Goal: Information Seeking & Learning: Learn about a topic

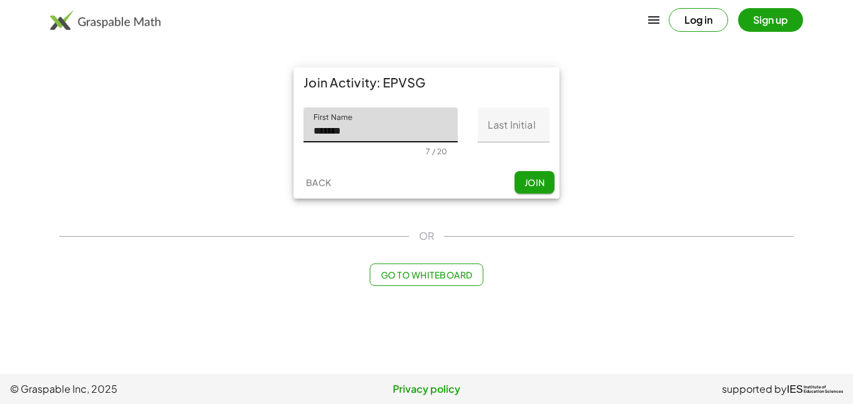
type input "*******"
click at [486, 133] on input "Last Initial" at bounding box center [513, 124] width 72 height 35
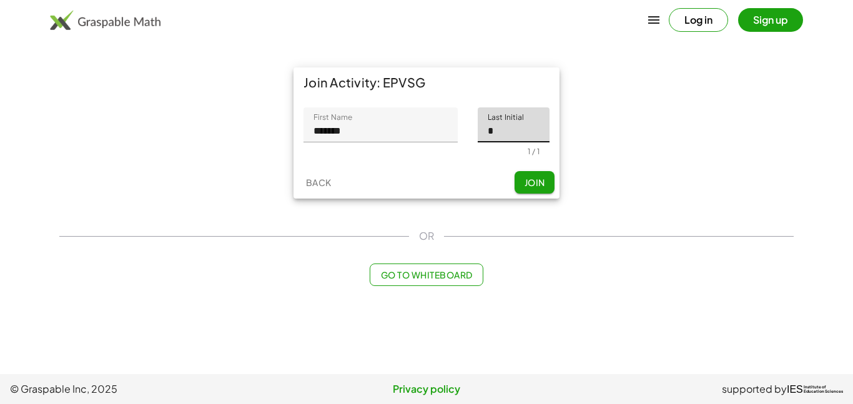
type input "*"
click at [546, 183] on button "Join" at bounding box center [534, 182] width 40 height 22
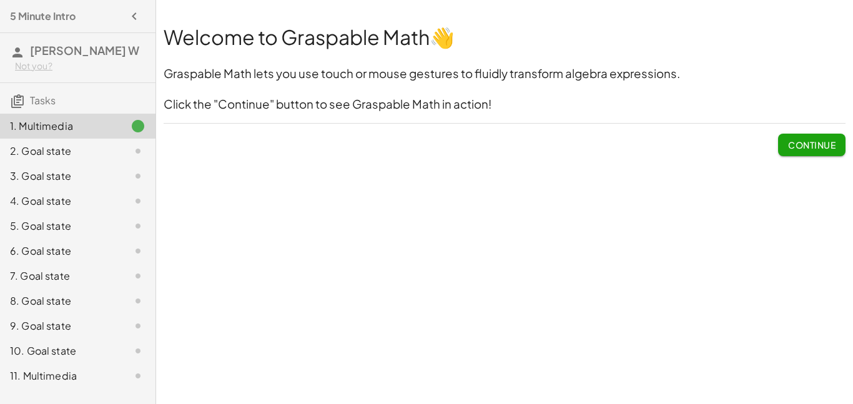
click at [790, 145] on span "Continue" at bounding box center [811, 144] width 47 height 11
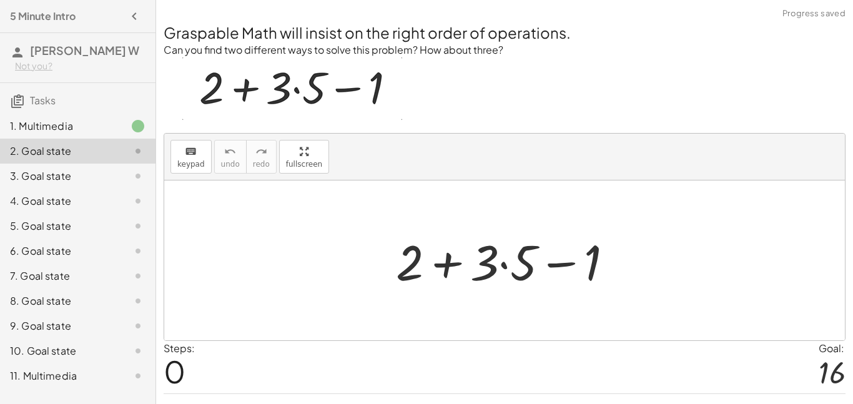
click at [635, 134] on div "keyboard keypad undo undo redo redo fullscreen" at bounding box center [504, 157] width 680 height 47
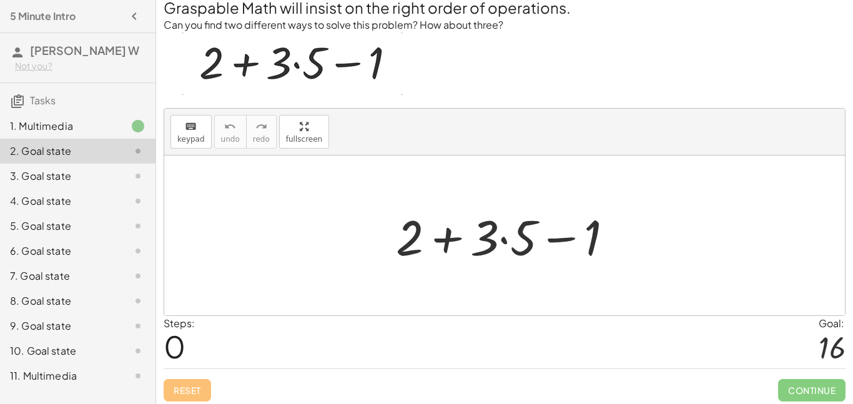
scroll to position [30, 0]
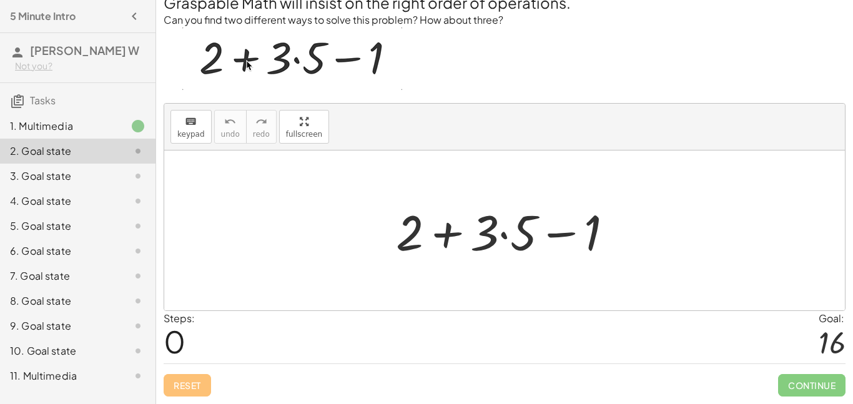
click at [441, 233] on div at bounding box center [509, 230] width 240 height 64
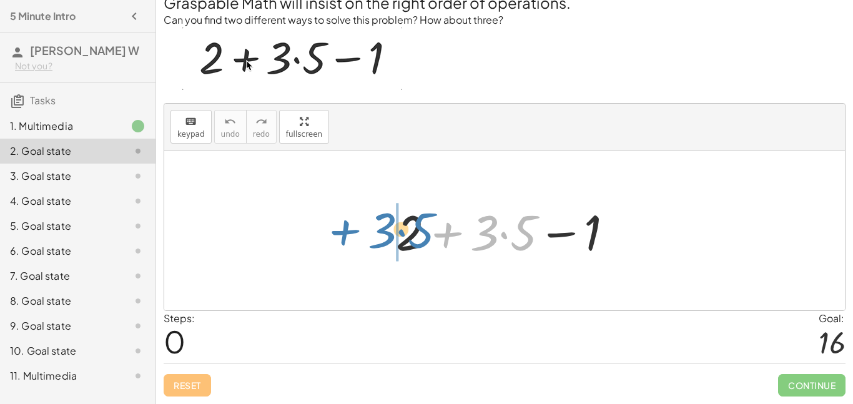
drag, startPoint x: 443, startPoint y: 233, endPoint x: 335, endPoint y: 230, distance: 108.7
click at [335, 230] on div "+ · 3 · 5 + 2 + · 3 · 5 − 1" at bounding box center [504, 230] width 680 height 160
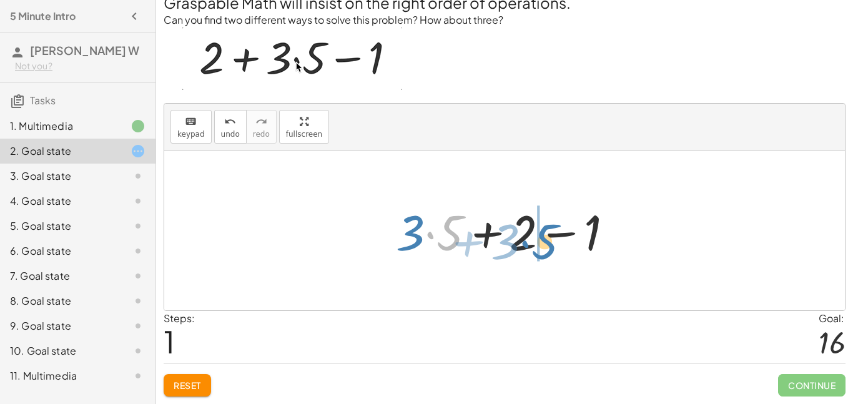
drag, startPoint x: 436, startPoint y: 227, endPoint x: 532, endPoint y: 237, distance: 96.6
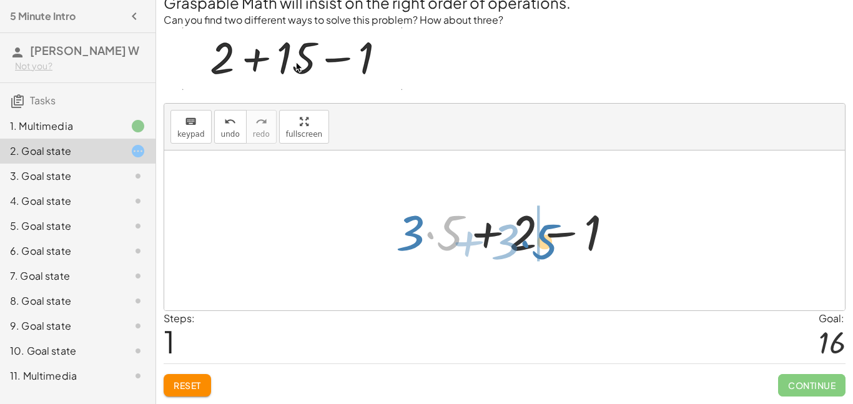
click at [532, 237] on div at bounding box center [509, 230] width 240 height 64
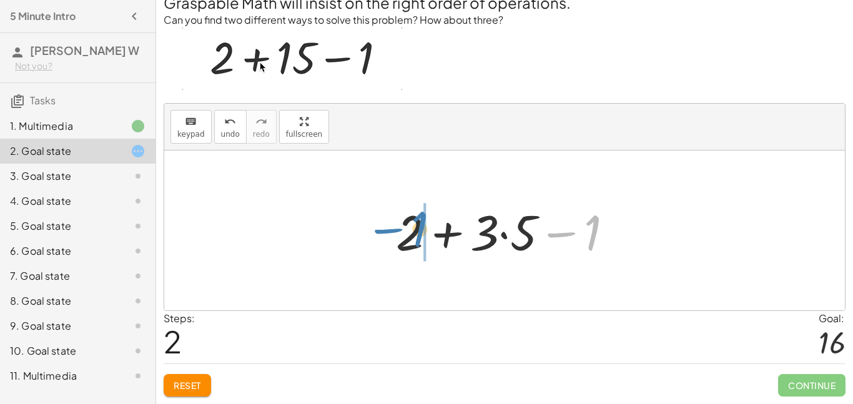
drag, startPoint x: 595, startPoint y: 240, endPoint x: 422, endPoint y: 236, distance: 173.6
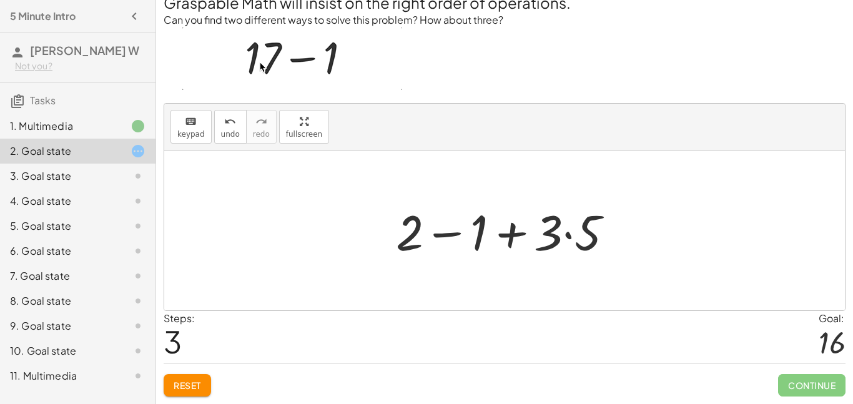
click at [683, 263] on div at bounding box center [504, 230] width 680 height 160
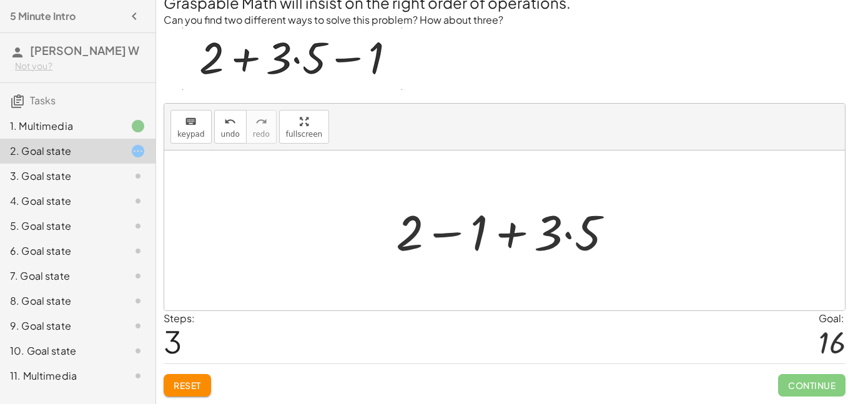
click at [300, 193] on div at bounding box center [504, 230] width 680 height 160
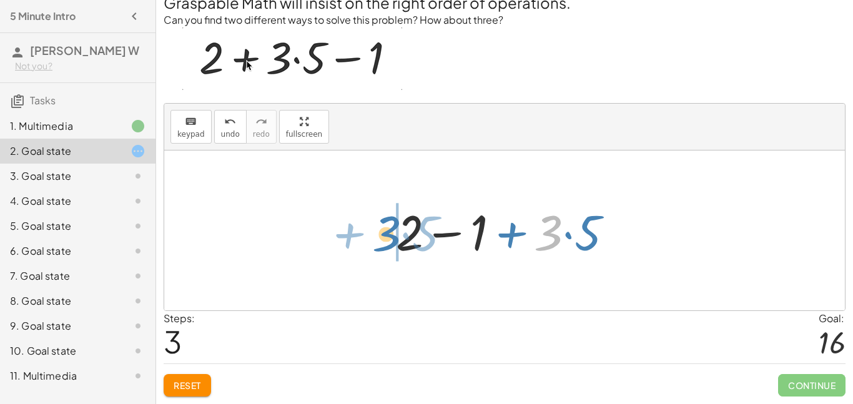
drag, startPoint x: 547, startPoint y: 233, endPoint x: 382, endPoint y: 235, distance: 165.4
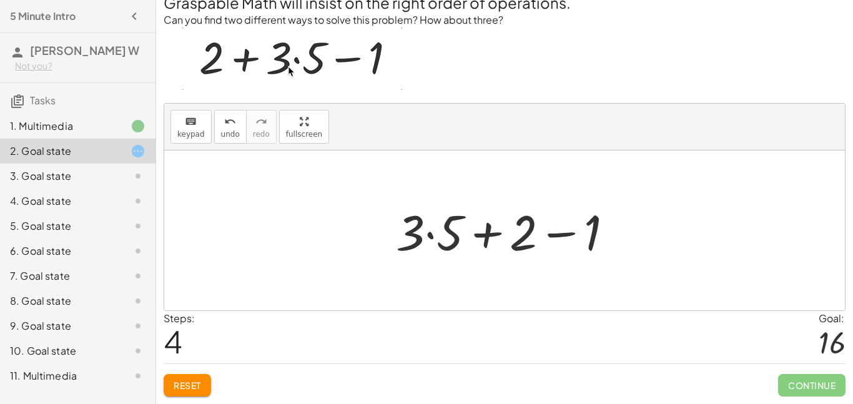
click at [750, 261] on div at bounding box center [504, 230] width 680 height 160
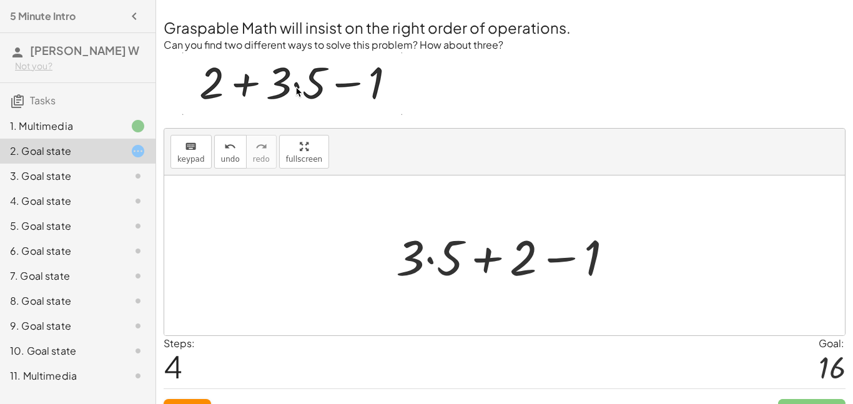
scroll to position [0, 0]
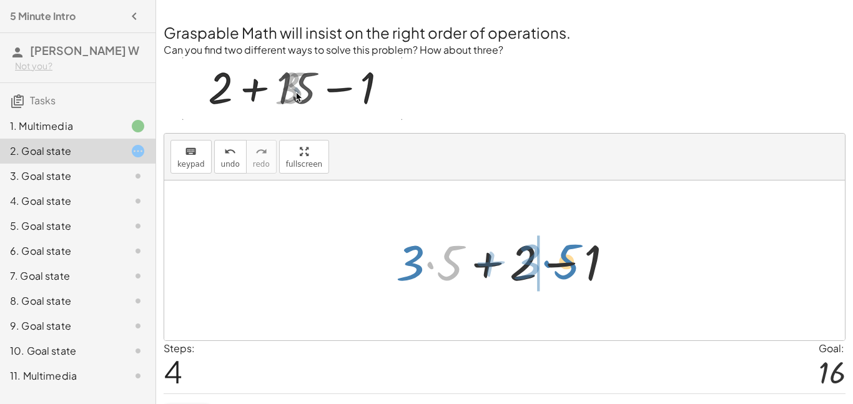
drag, startPoint x: 424, startPoint y: 262, endPoint x: 541, endPoint y: 263, distance: 116.1
click at [541, 263] on div at bounding box center [509, 260] width 240 height 64
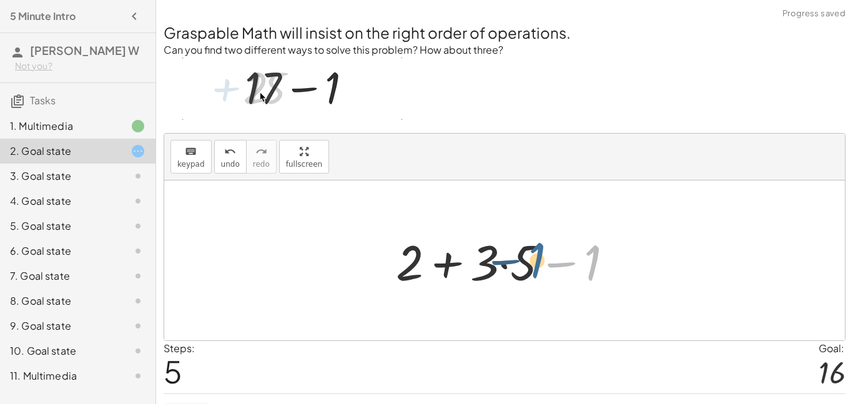
drag, startPoint x: 595, startPoint y: 270, endPoint x: 509, endPoint y: 270, distance: 85.5
click at [509, 270] on div at bounding box center [509, 260] width 240 height 64
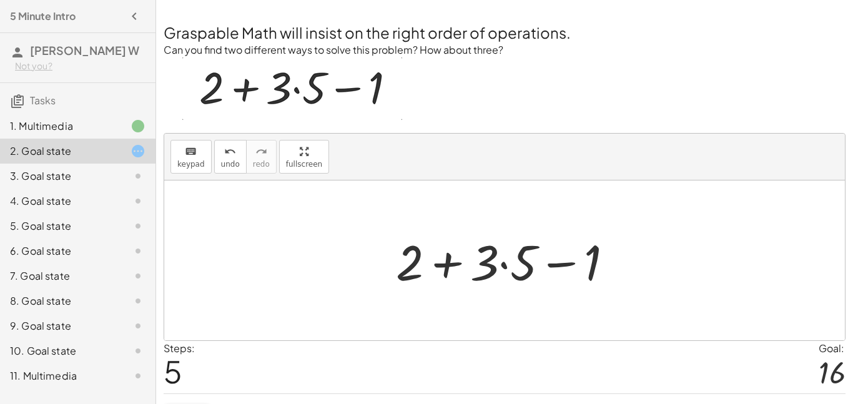
click at [496, 81] on p at bounding box center [505, 90] width 682 height 66
click at [569, 263] on div at bounding box center [509, 260] width 240 height 64
click at [448, 268] on div at bounding box center [509, 260] width 240 height 64
click at [589, 265] on div at bounding box center [509, 260] width 240 height 64
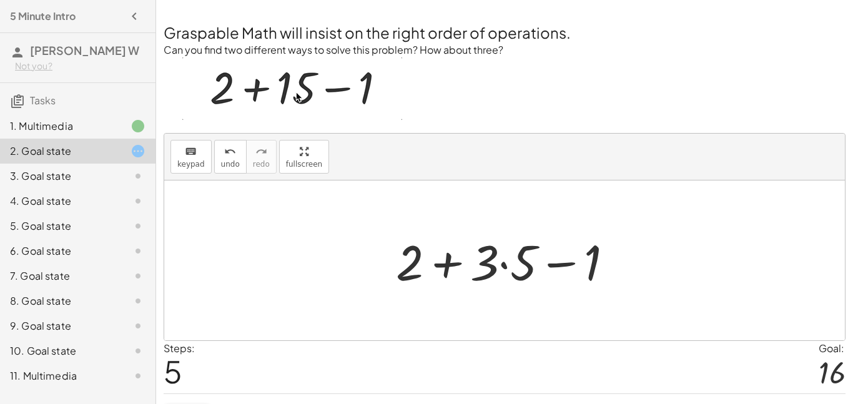
click at [510, 265] on div at bounding box center [509, 260] width 240 height 64
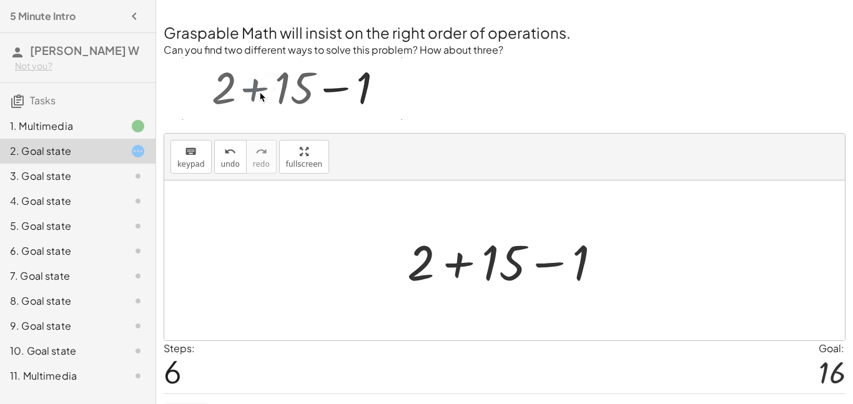
click at [460, 267] on div at bounding box center [509, 260] width 217 height 64
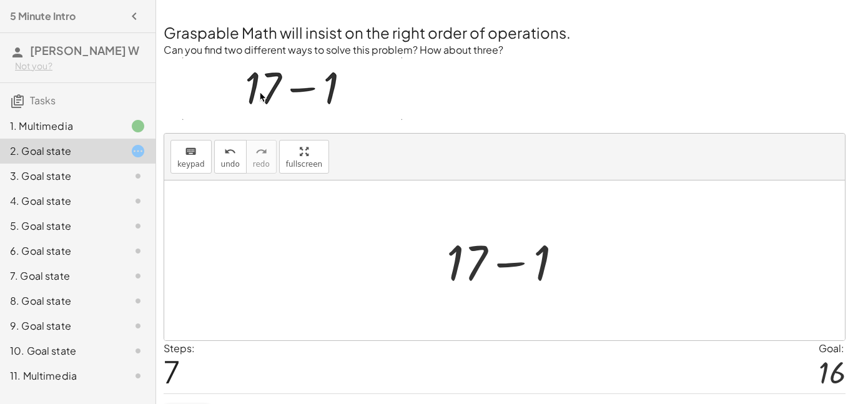
click at [518, 269] on div at bounding box center [509, 260] width 139 height 64
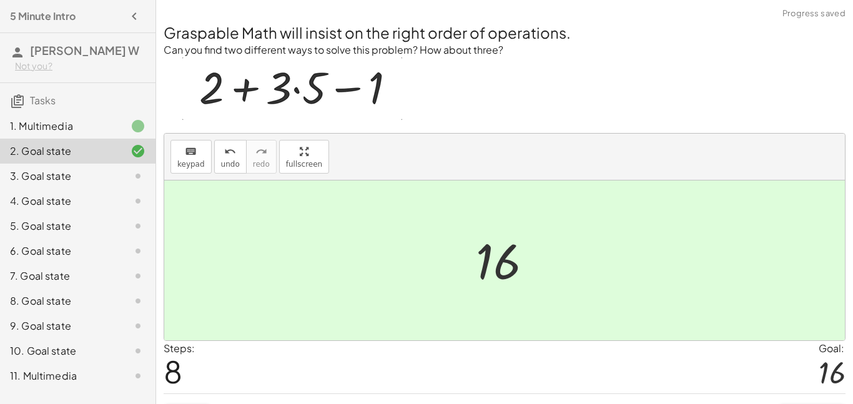
click at [608, 361] on div "Steps: 8 Goal: 16" at bounding box center [505, 367] width 682 height 52
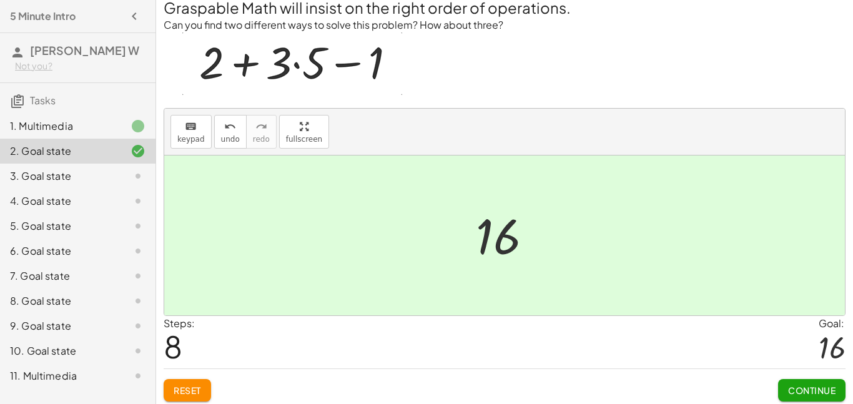
scroll to position [30, 0]
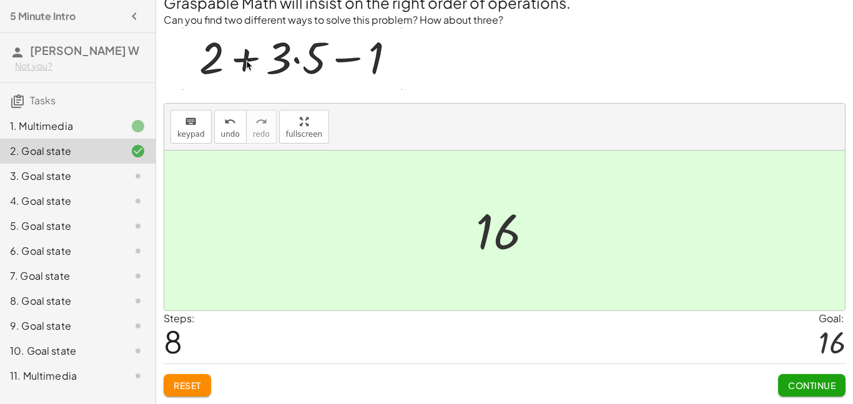
click at [837, 391] on button "Continue" at bounding box center [811, 385] width 67 height 22
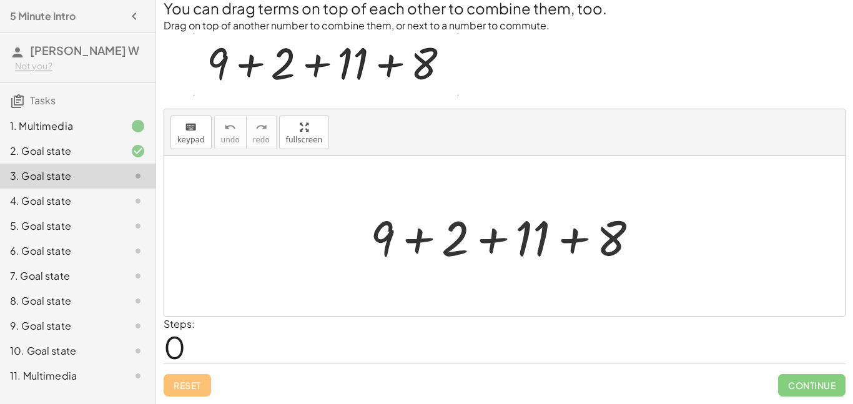
scroll to position [24, 0]
drag, startPoint x: 454, startPoint y: 240, endPoint x: 625, endPoint y: 248, distance: 170.6
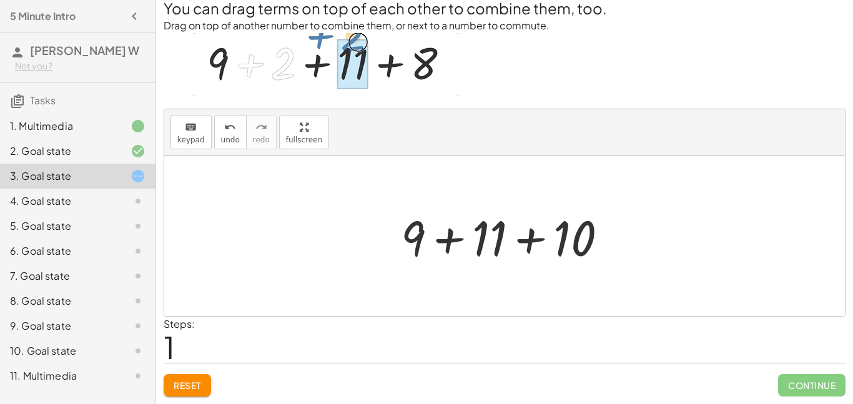
click at [443, 243] on div at bounding box center [508, 236] width 228 height 64
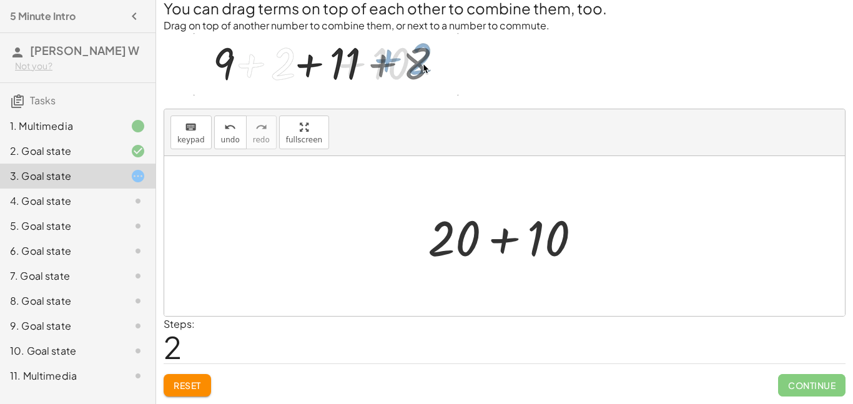
click at [506, 243] on div at bounding box center [508, 236] width 175 height 64
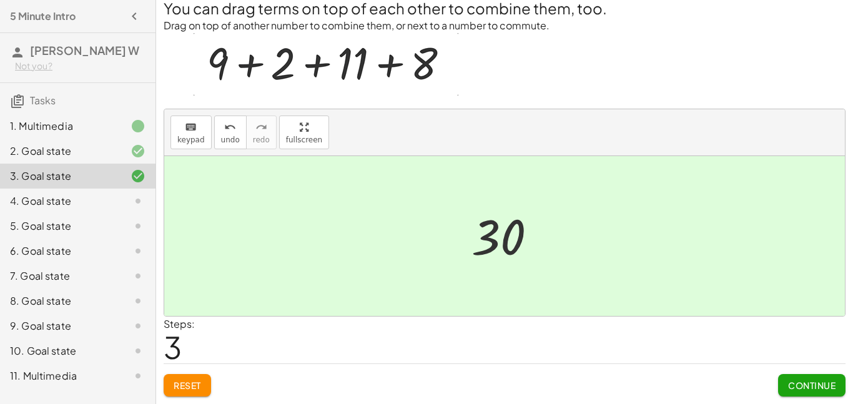
click at [656, 336] on div "Steps: 3" at bounding box center [505, 339] width 682 height 46
click at [817, 389] on span "Continue" at bounding box center [811, 384] width 47 height 11
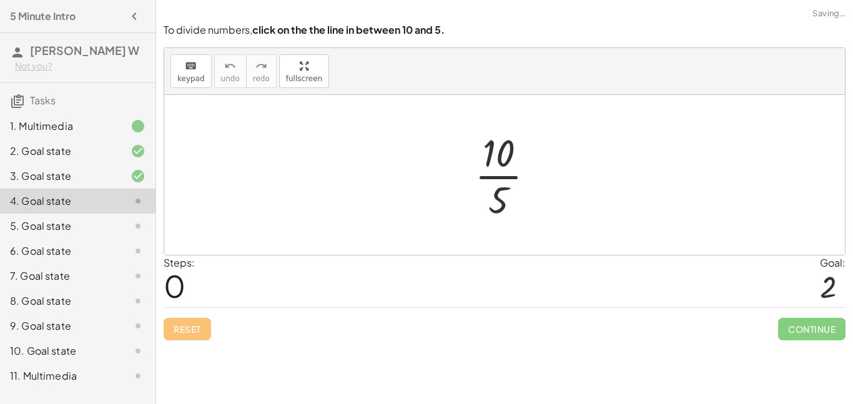
scroll to position [0, 0]
click at [492, 197] on div at bounding box center [509, 175] width 82 height 96
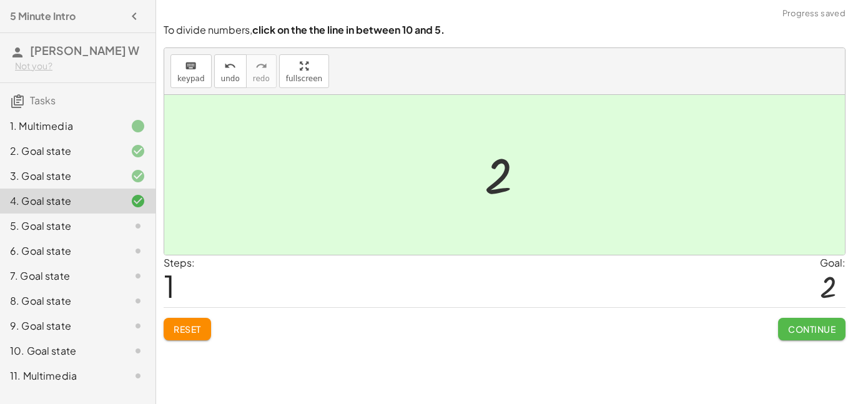
click at [800, 331] on span "Continue" at bounding box center [811, 328] width 47 height 11
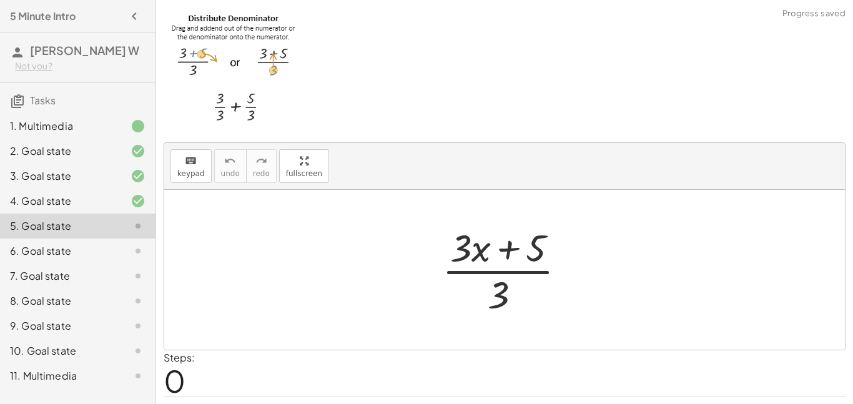
click at [691, 305] on div at bounding box center [504, 270] width 680 height 160
click at [514, 253] on div at bounding box center [509, 270] width 146 height 96
click at [506, 288] on div at bounding box center [509, 270] width 146 height 96
click at [502, 298] on div at bounding box center [509, 270] width 146 height 96
click at [536, 243] on div at bounding box center [509, 270] width 146 height 96
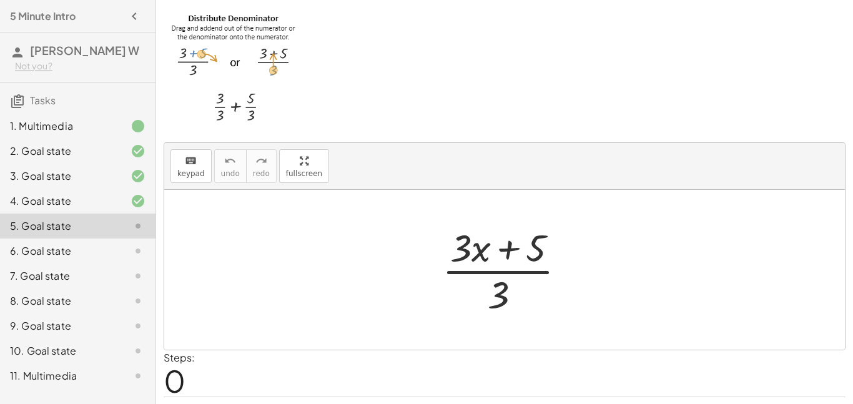
click at [496, 292] on div at bounding box center [509, 270] width 146 height 96
drag, startPoint x: 503, startPoint y: 298, endPoint x: 479, endPoint y: 252, distance: 52.8
click at [479, 252] on div at bounding box center [509, 270] width 146 height 96
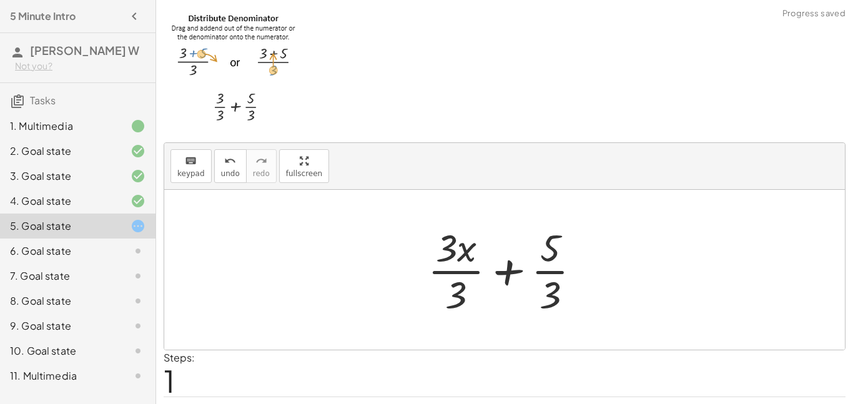
click at [461, 256] on div at bounding box center [508, 270] width 175 height 96
click at [463, 303] on div at bounding box center [508, 270] width 175 height 96
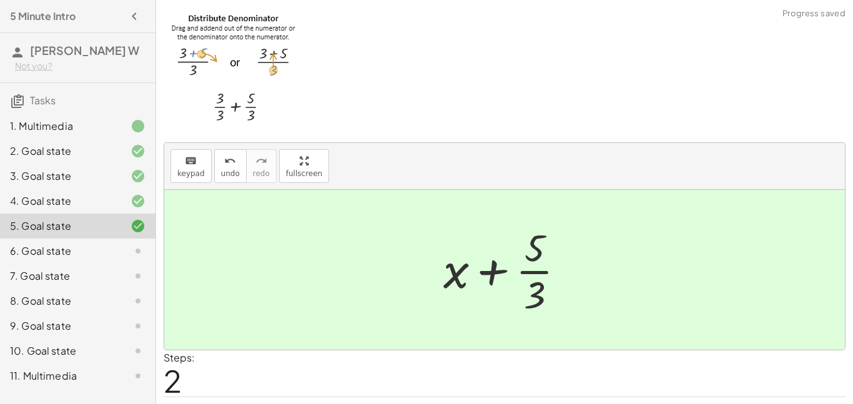
click at [534, 302] on div at bounding box center [509, 270] width 144 height 96
click at [558, 308] on div at bounding box center [509, 270] width 144 height 96
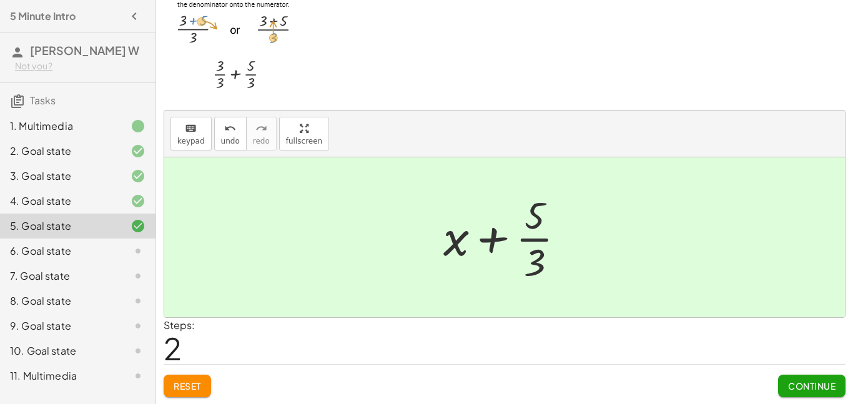
scroll to position [33, 0]
click at [819, 393] on button "Continue" at bounding box center [811, 385] width 67 height 22
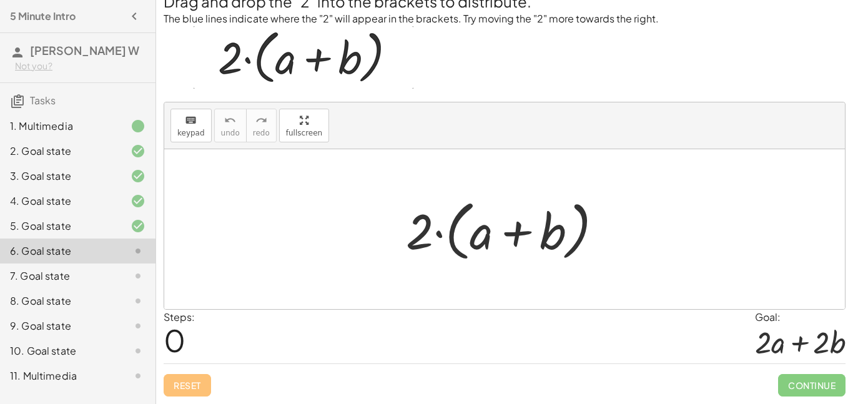
click at [477, 238] on div at bounding box center [508, 229] width 219 height 72
drag, startPoint x: 418, startPoint y: 236, endPoint x: 473, endPoint y: 248, distance: 56.9
click at [473, 248] on div at bounding box center [508, 229] width 219 height 72
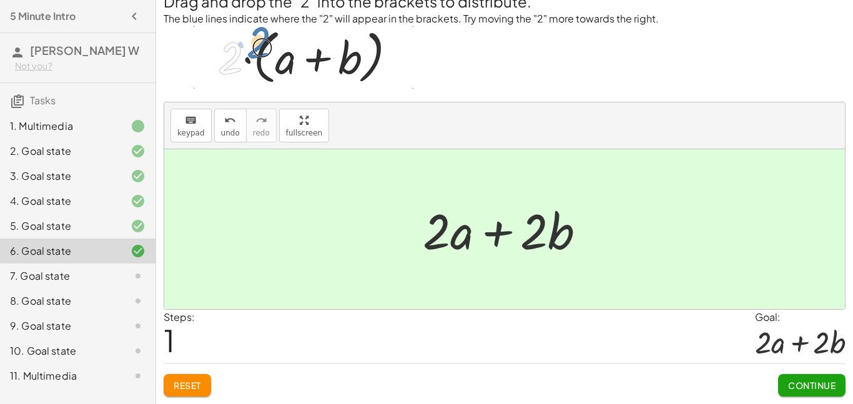
click at [792, 383] on span "Continue" at bounding box center [811, 384] width 47 height 11
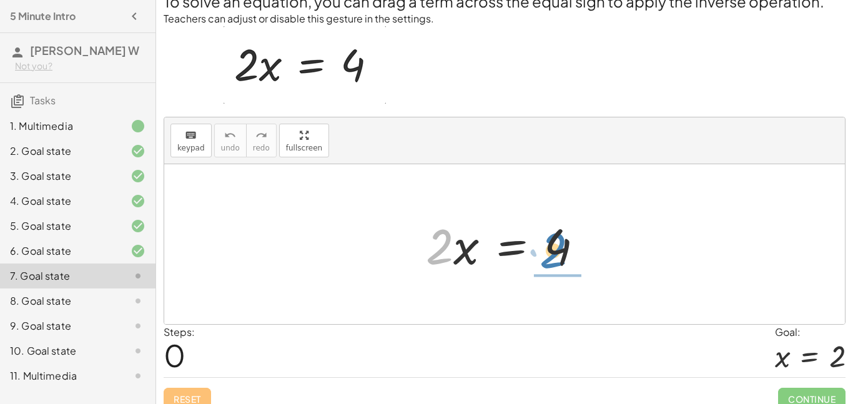
drag, startPoint x: 441, startPoint y: 253, endPoint x: 557, endPoint y: 257, distance: 115.5
click at [557, 257] on div at bounding box center [509, 244] width 180 height 64
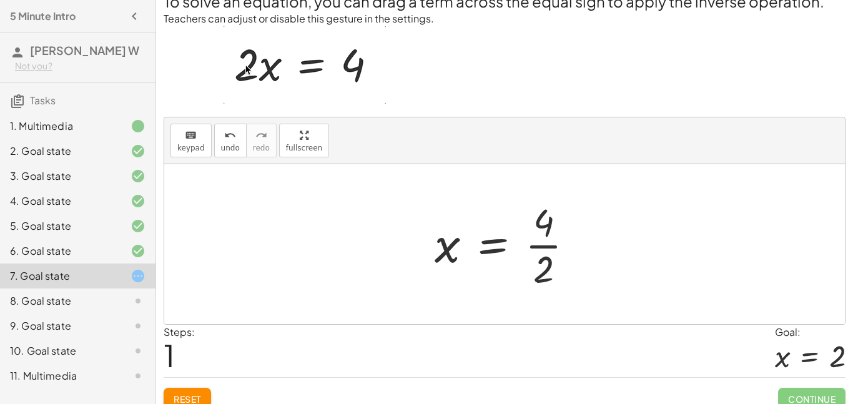
click at [547, 270] on div at bounding box center [509, 244] width 162 height 96
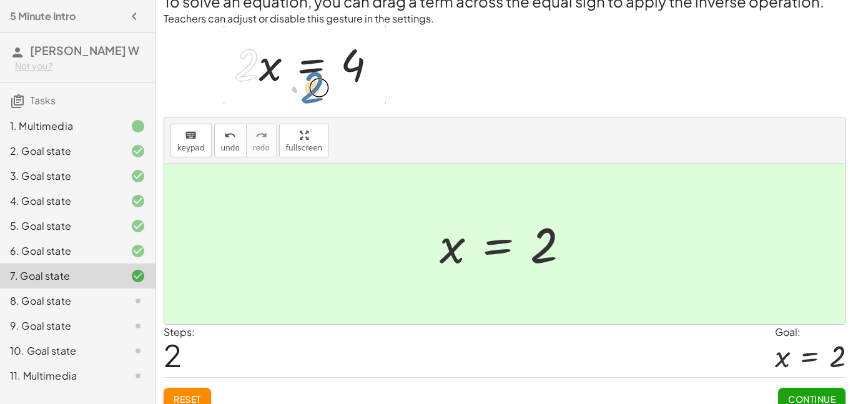
click at [825, 399] on span "Continue" at bounding box center [811, 398] width 47 height 11
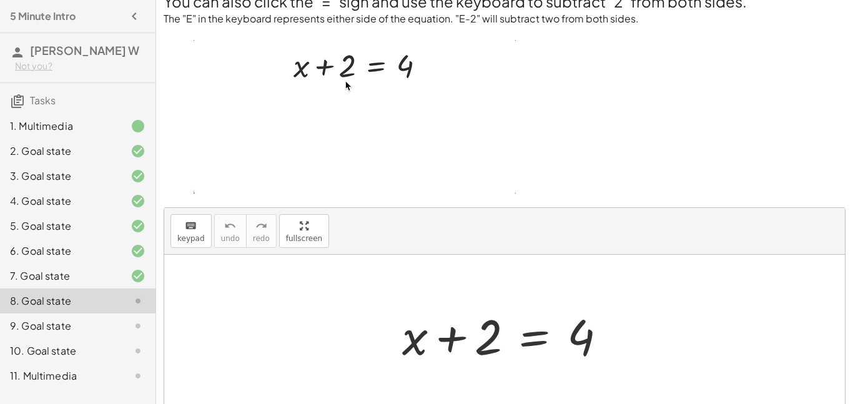
click at [565, 177] on p at bounding box center [505, 118] width 682 height 157
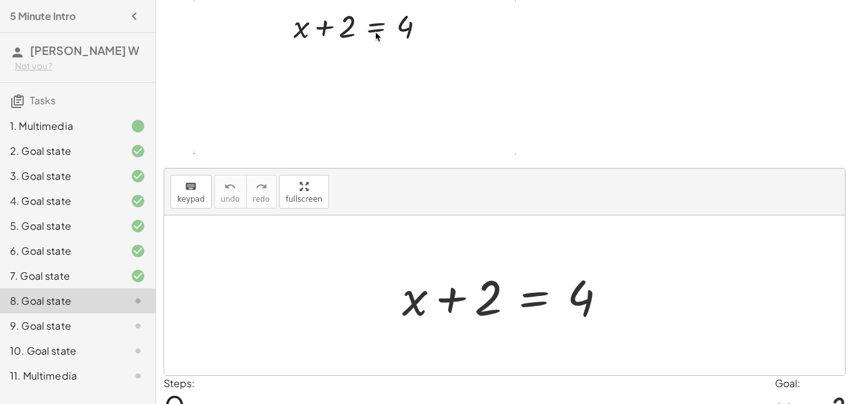
scroll to position [35, 0]
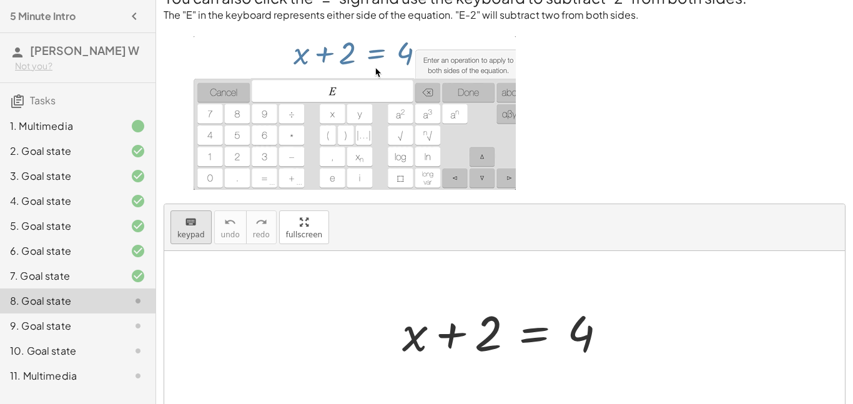
click at [187, 226] on icon "keyboard" at bounding box center [191, 222] width 12 height 15
click at [291, 372] on div at bounding box center [504, 331] width 680 height 160
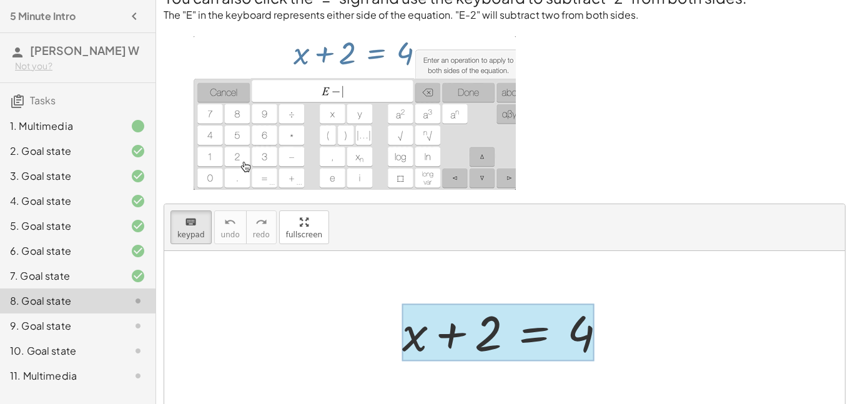
click at [533, 345] on div at bounding box center [498, 332] width 192 height 58
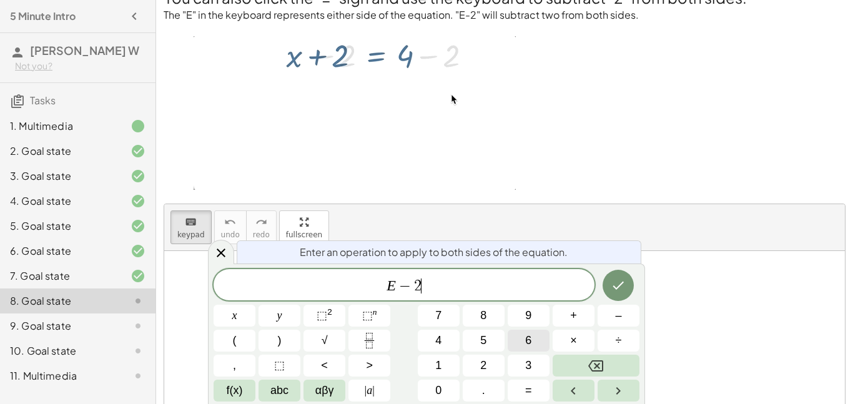
scroll to position [2, 0]
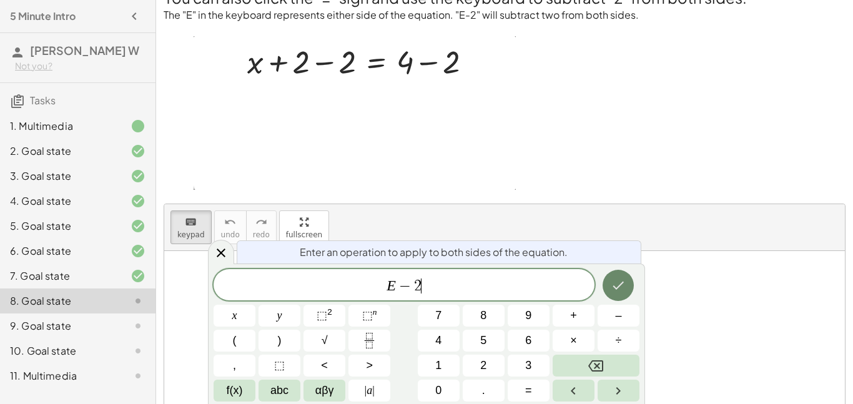
click at [622, 284] on icon "Done" at bounding box center [617, 285] width 15 height 15
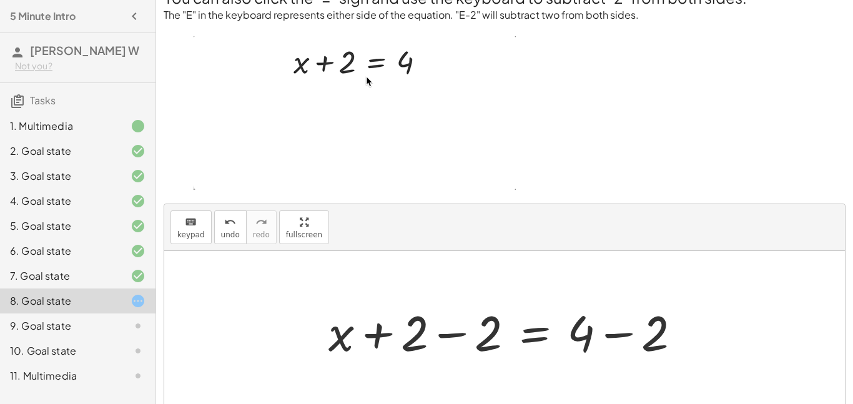
click at [677, 365] on div "+ x + 2 = 4 + x + 2 = 4 − 2 + − 2" at bounding box center [505, 331] width 390 height 71
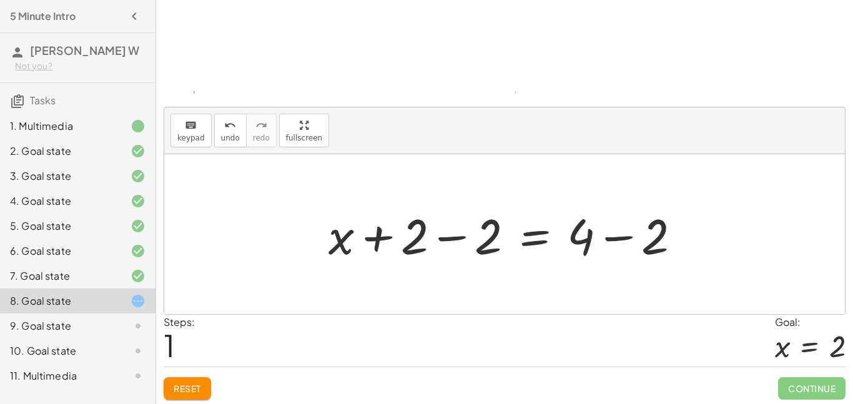
scroll to position [135, 0]
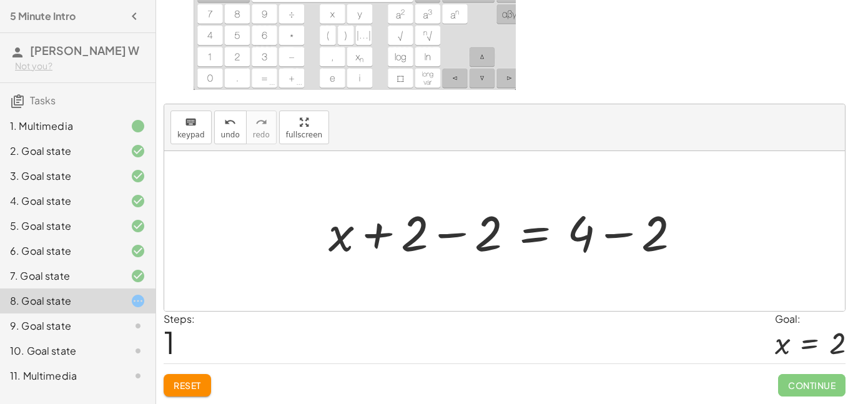
click at [623, 237] on div at bounding box center [509, 231] width 375 height 64
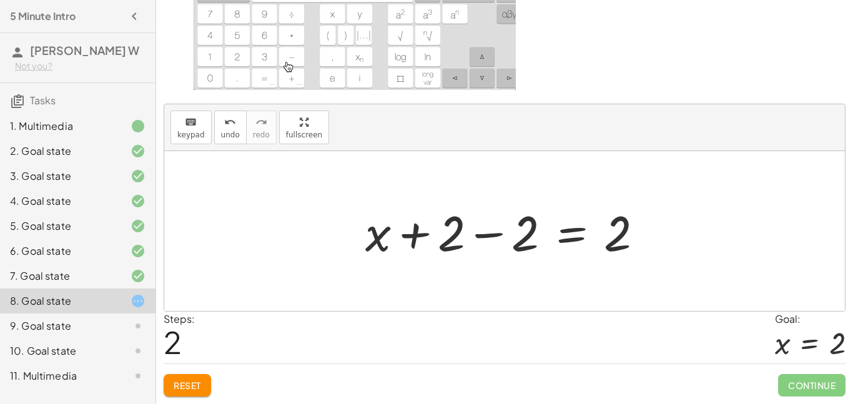
click at [492, 233] on div at bounding box center [509, 231] width 300 height 64
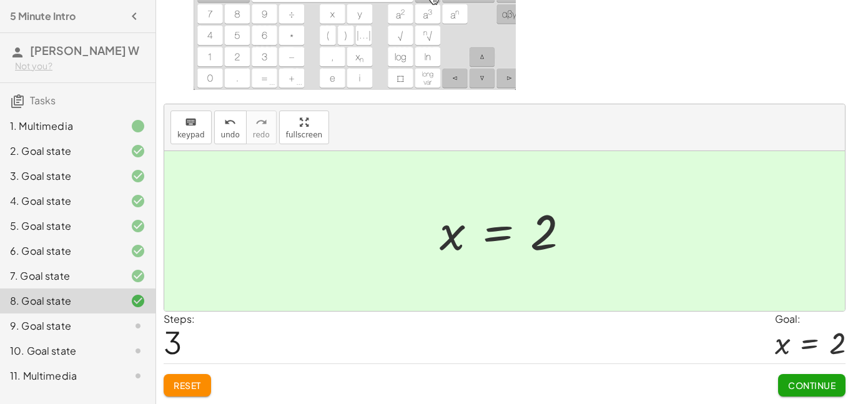
click at [818, 389] on span "Continue" at bounding box center [811, 384] width 47 height 11
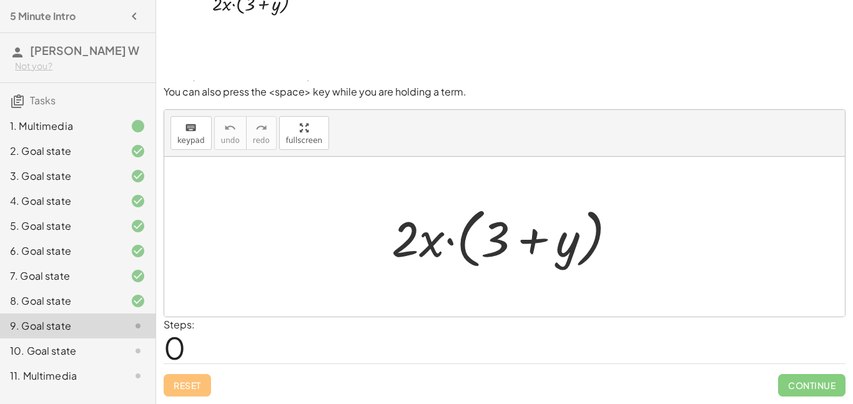
scroll to position [41, 0]
drag, startPoint x: 433, startPoint y: 240, endPoint x: 438, endPoint y: 230, distance: 11.5
click at [438, 230] on div at bounding box center [508, 237] width 247 height 72
drag, startPoint x: 418, startPoint y: 236, endPoint x: 581, endPoint y: 248, distance: 164.0
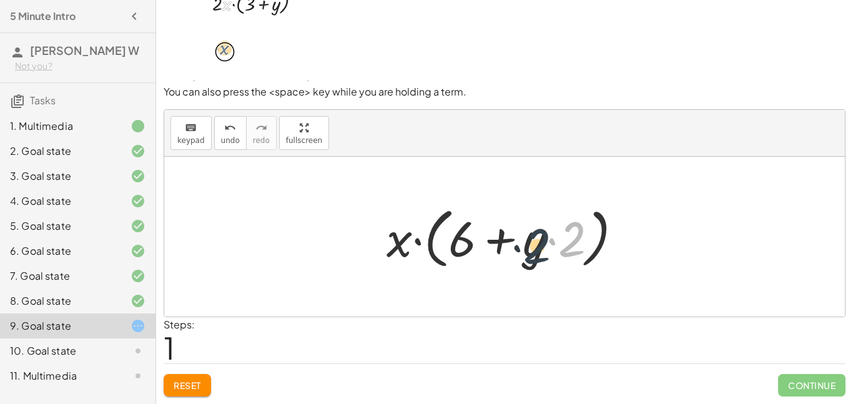
drag, startPoint x: 575, startPoint y: 250, endPoint x: 539, endPoint y: 257, distance: 36.2
click at [539, 257] on div at bounding box center [509, 237] width 258 height 72
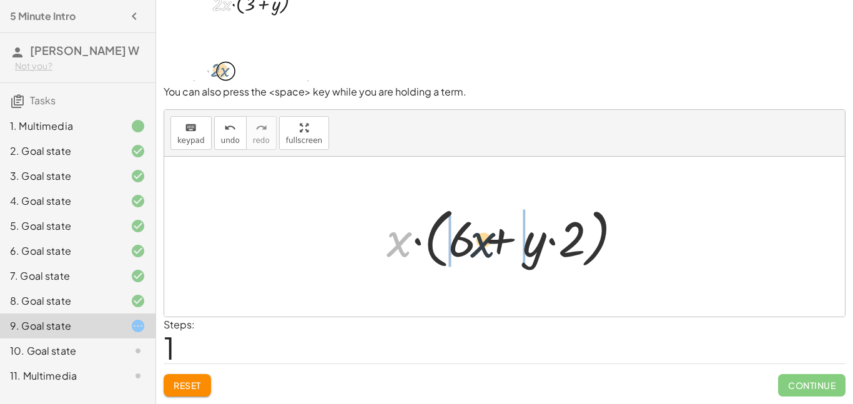
drag, startPoint x: 401, startPoint y: 242, endPoint x: 488, endPoint y: 243, distance: 87.4
click at [488, 243] on div at bounding box center [509, 237] width 258 height 72
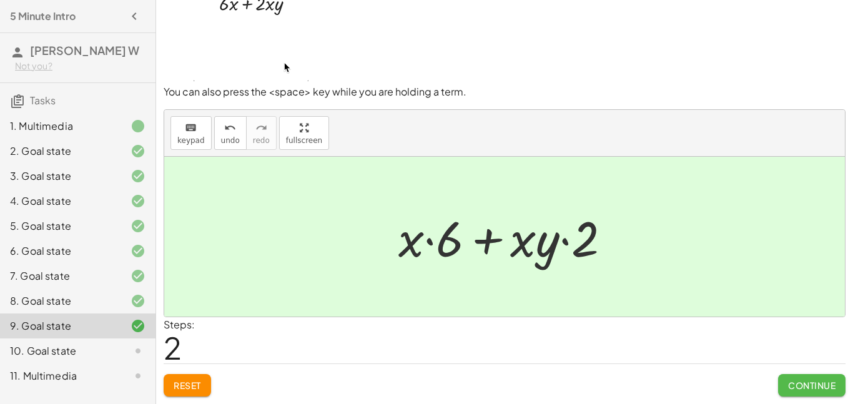
click at [831, 385] on span "Continue" at bounding box center [811, 384] width 47 height 11
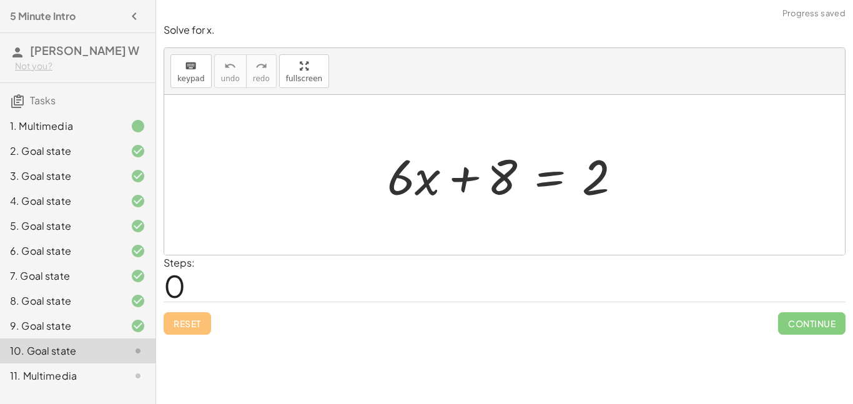
click at [610, 235] on div at bounding box center [504, 175] width 680 height 160
click at [497, 181] on div at bounding box center [509, 175] width 257 height 64
drag, startPoint x: 466, startPoint y: 181, endPoint x: 551, endPoint y: 190, distance: 85.3
click at [551, 190] on div at bounding box center [509, 175] width 257 height 64
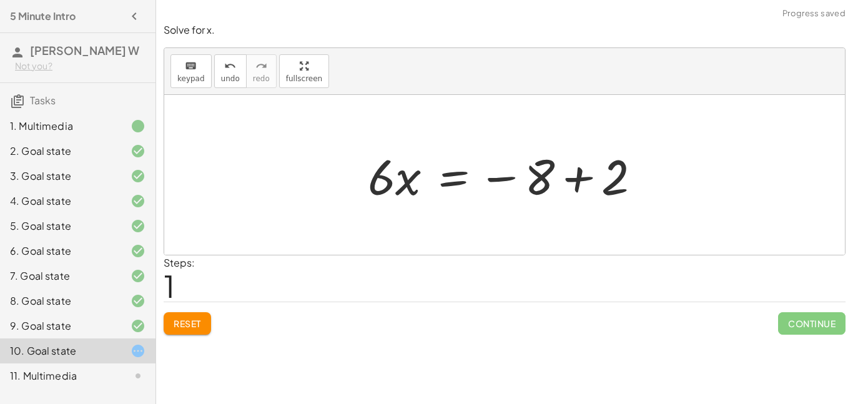
click at [570, 179] on div at bounding box center [508, 175] width 295 height 64
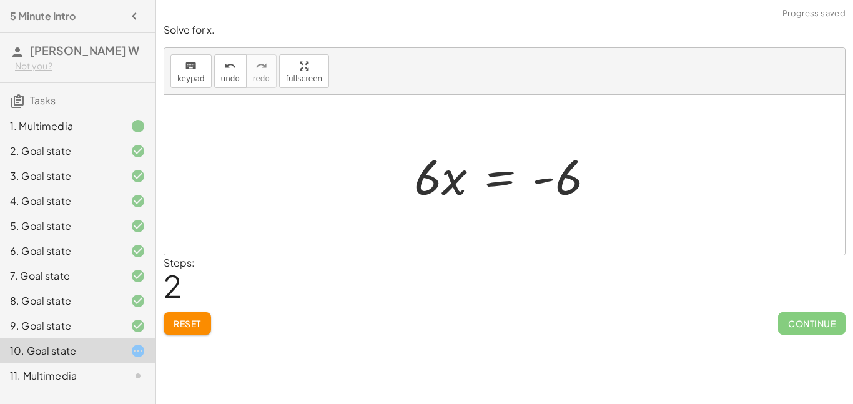
click at [453, 190] on div at bounding box center [509, 175] width 203 height 64
drag, startPoint x: 454, startPoint y: 191, endPoint x: 472, endPoint y: 193, distance: 18.9
click at [472, 193] on div at bounding box center [509, 175] width 203 height 64
drag, startPoint x: 447, startPoint y: 185, endPoint x: 562, endPoint y: 202, distance: 116.7
click at [562, 202] on div at bounding box center [509, 175] width 203 height 64
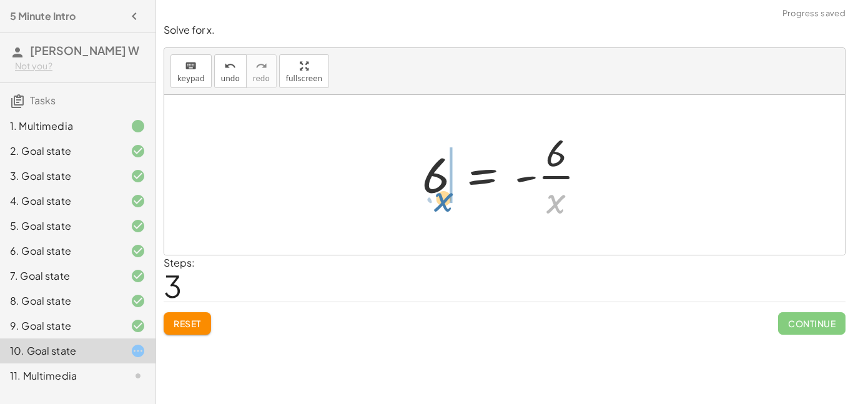
drag, startPoint x: 557, startPoint y: 200, endPoint x: 442, endPoint y: 198, distance: 114.9
click at [442, 198] on div at bounding box center [509, 175] width 187 height 96
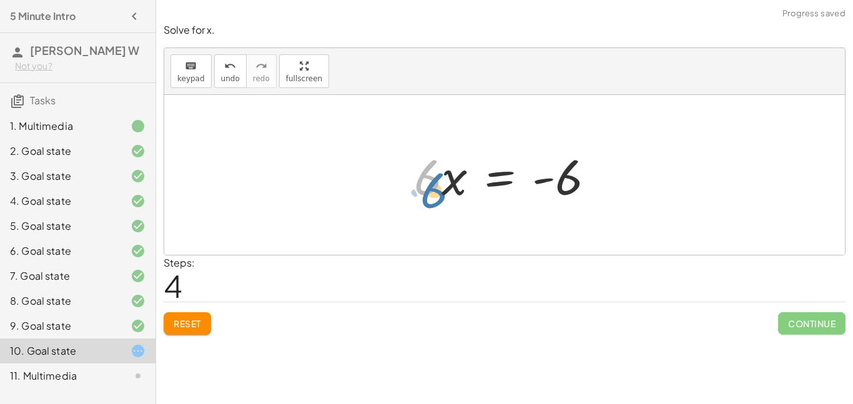
drag, startPoint x: 437, startPoint y: 184, endPoint x: 443, endPoint y: 197, distance: 14.5
click at [443, 197] on div at bounding box center [509, 175] width 203 height 64
drag, startPoint x: 448, startPoint y: 190, endPoint x: 429, endPoint y: 220, distance: 35.7
click at [429, 220] on div "+ · 6 · x + 8 = 2 · 6 · x = − 8 + 2 · 6 · x = - 6 6 = - · 6 · x · x 6 · x = - 6…" at bounding box center [504, 175] width 680 height 160
drag, startPoint x: 449, startPoint y: 186, endPoint x: 571, endPoint y: 188, distance: 121.7
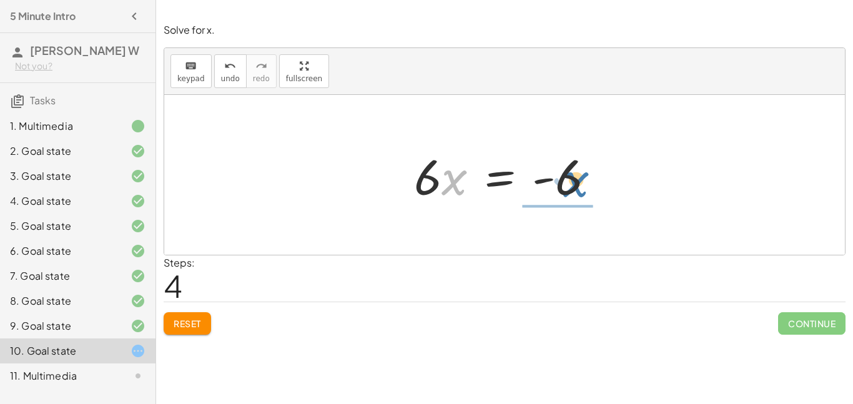
click at [571, 188] on div at bounding box center [509, 175] width 203 height 64
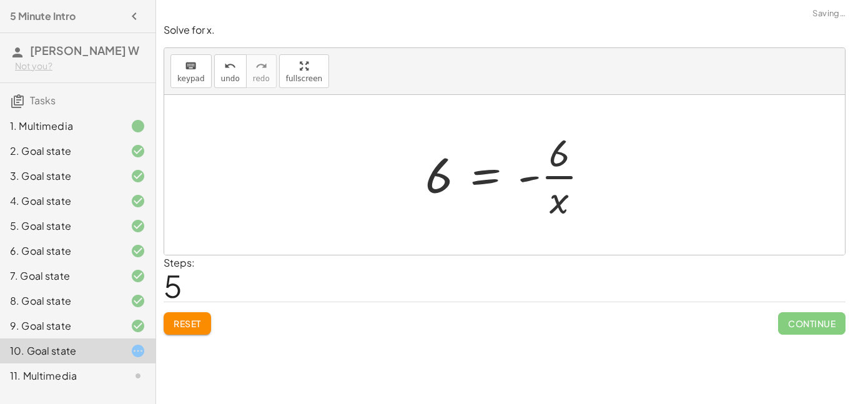
click at [576, 177] on div at bounding box center [512, 175] width 187 height 96
click at [550, 159] on div at bounding box center [509, 175] width 187 height 96
click at [561, 201] on div at bounding box center [509, 175] width 187 height 96
drag, startPoint x: 557, startPoint y: 208, endPoint x: 448, endPoint y: 198, distance: 109.1
click at [448, 198] on div at bounding box center [509, 175] width 187 height 96
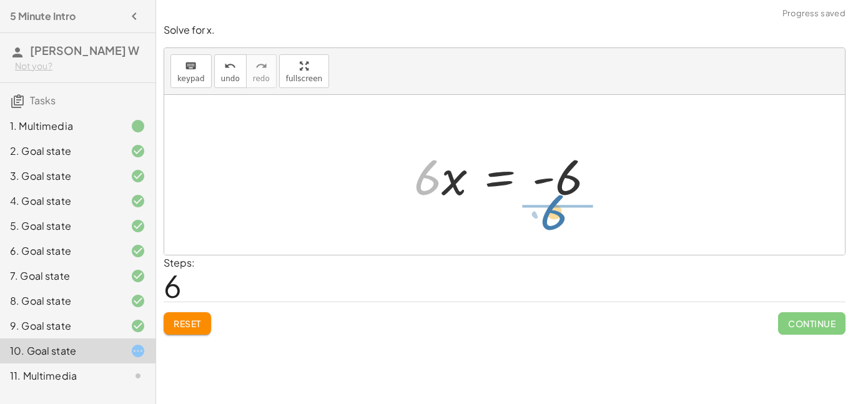
drag, startPoint x: 416, startPoint y: 181, endPoint x: 552, endPoint y: 213, distance: 139.7
click at [552, 213] on div "+ · 6 · x + 8 = 2 · 6 · x = − 8 + 2 · 6 · x = - 6 6 = - · 6 · x · 6 · x = - 6 6…" at bounding box center [504, 175] width 680 height 160
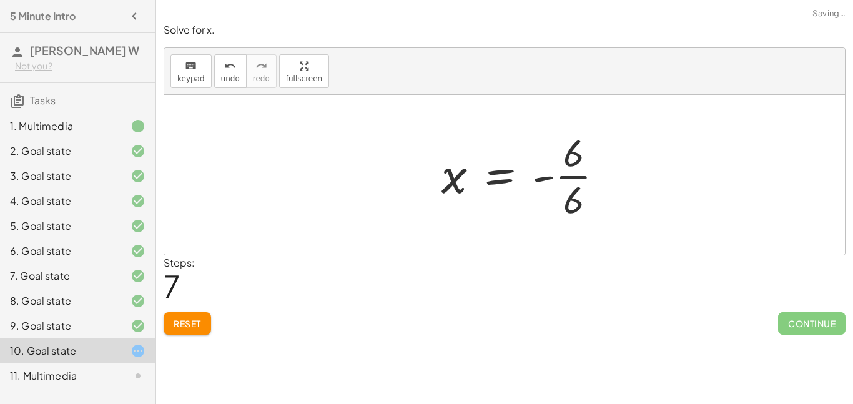
click at [577, 206] on div at bounding box center [527, 175] width 185 height 96
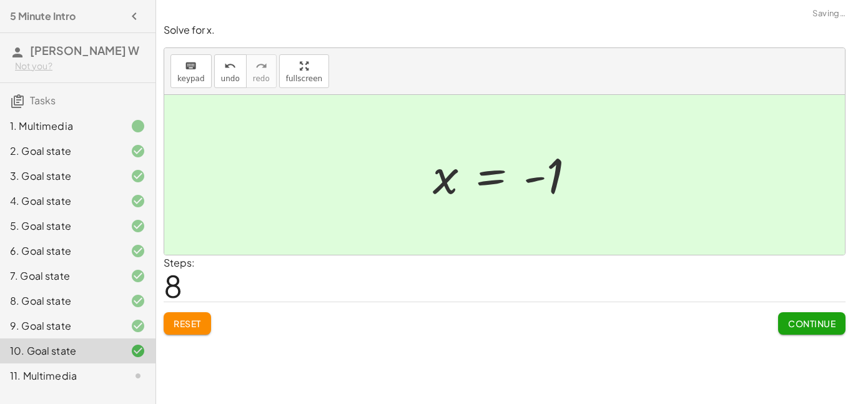
click at [817, 334] on button "Continue" at bounding box center [811, 323] width 67 height 22
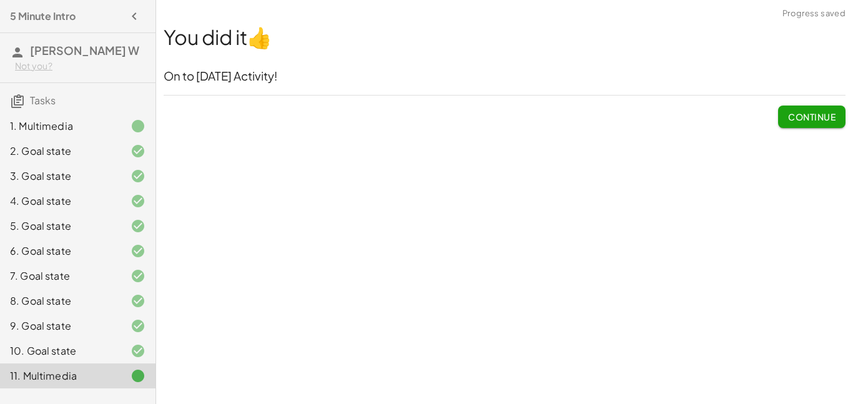
click at [791, 115] on span "Continue" at bounding box center [811, 116] width 47 height 11
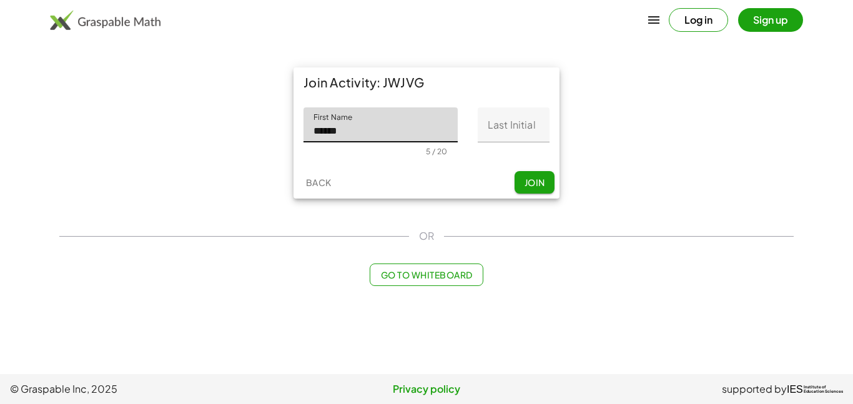
type input "*******"
